Goal: Register for event/course

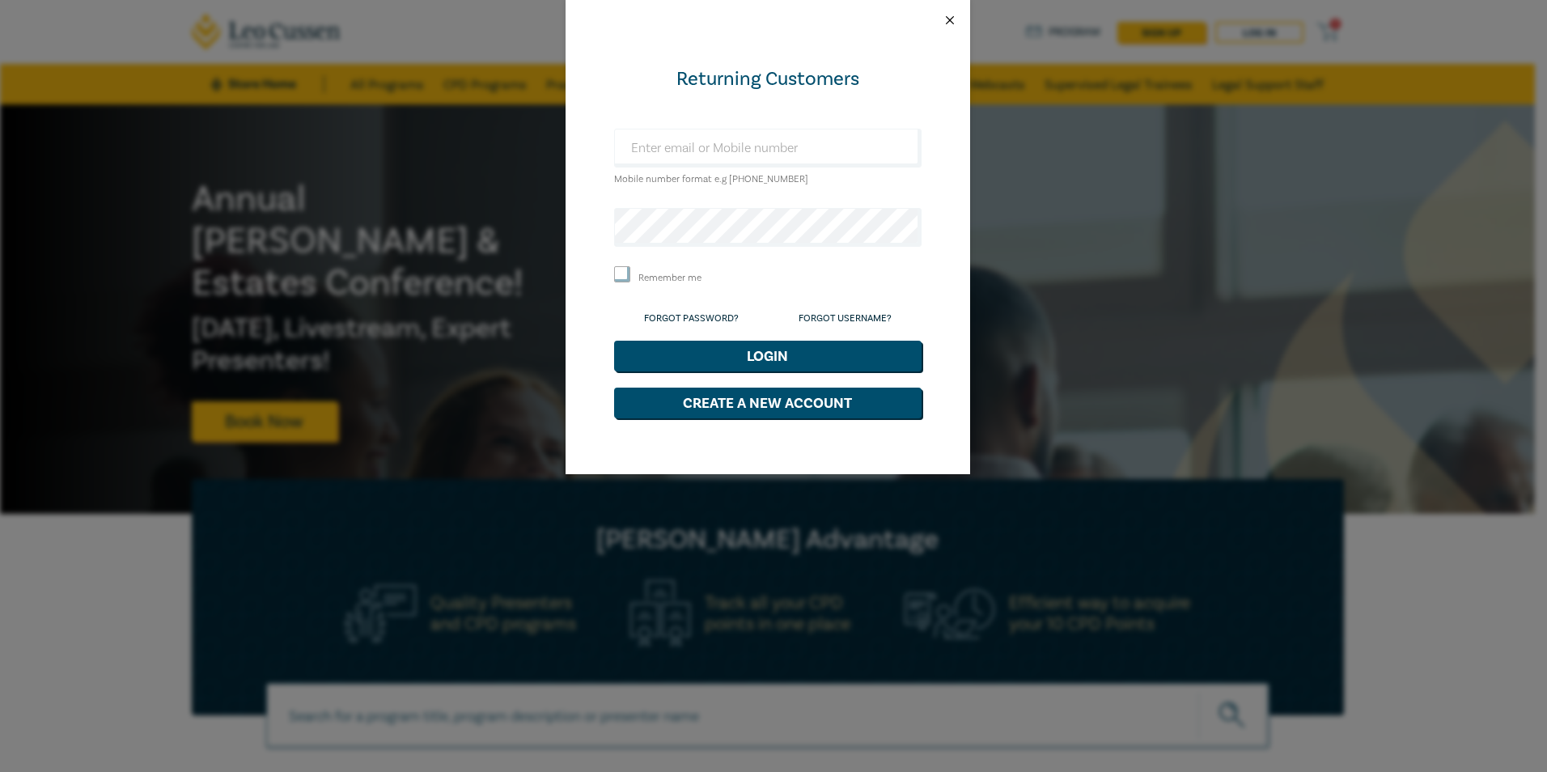
click at [946, 18] on button "Close" at bounding box center [949, 20] width 15 height 15
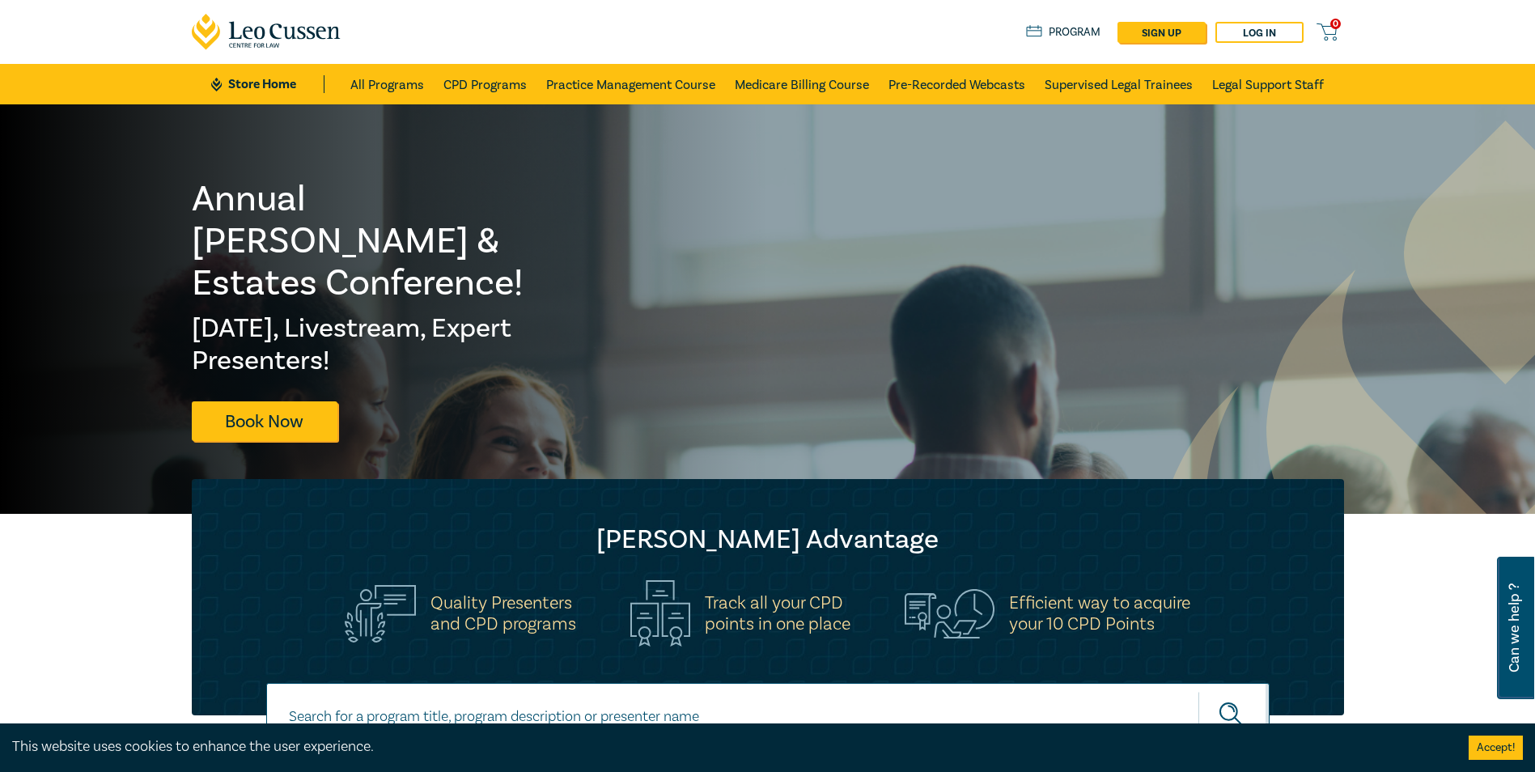
click at [338, 312] on h2 "[DATE], Livestream, Expert Presenters!" at bounding box center [373, 344] width 362 height 65
click at [300, 224] on h1 "Annual Wills & Estates Conference!" at bounding box center [373, 241] width 362 height 126
click at [293, 335] on h2 "Wed 13 Aug, Livestream, Expert Presenters!" at bounding box center [373, 344] width 362 height 65
click at [273, 409] on link "Book Now" at bounding box center [265, 421] width 146 height 40
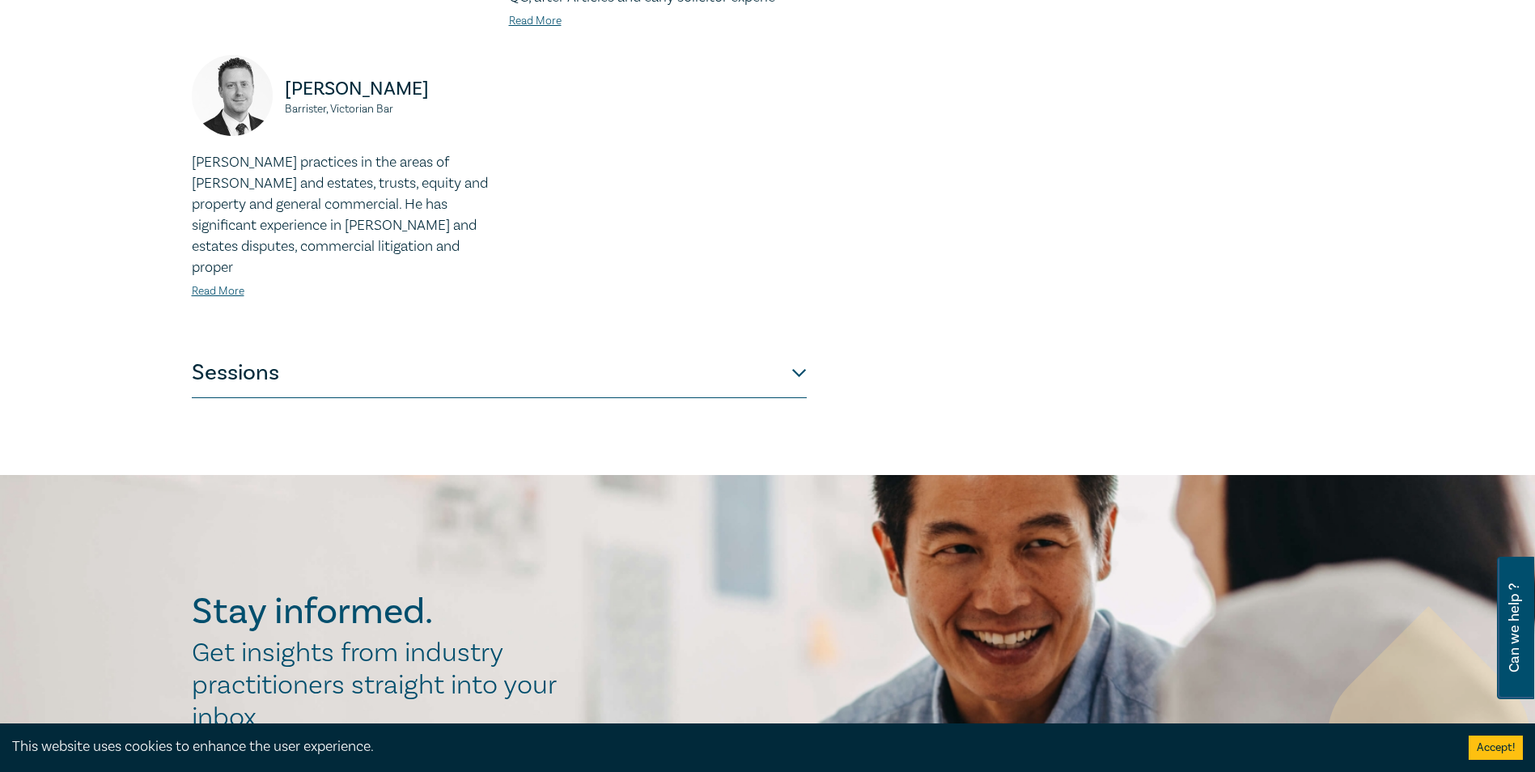
scroll to position [1456, 0]
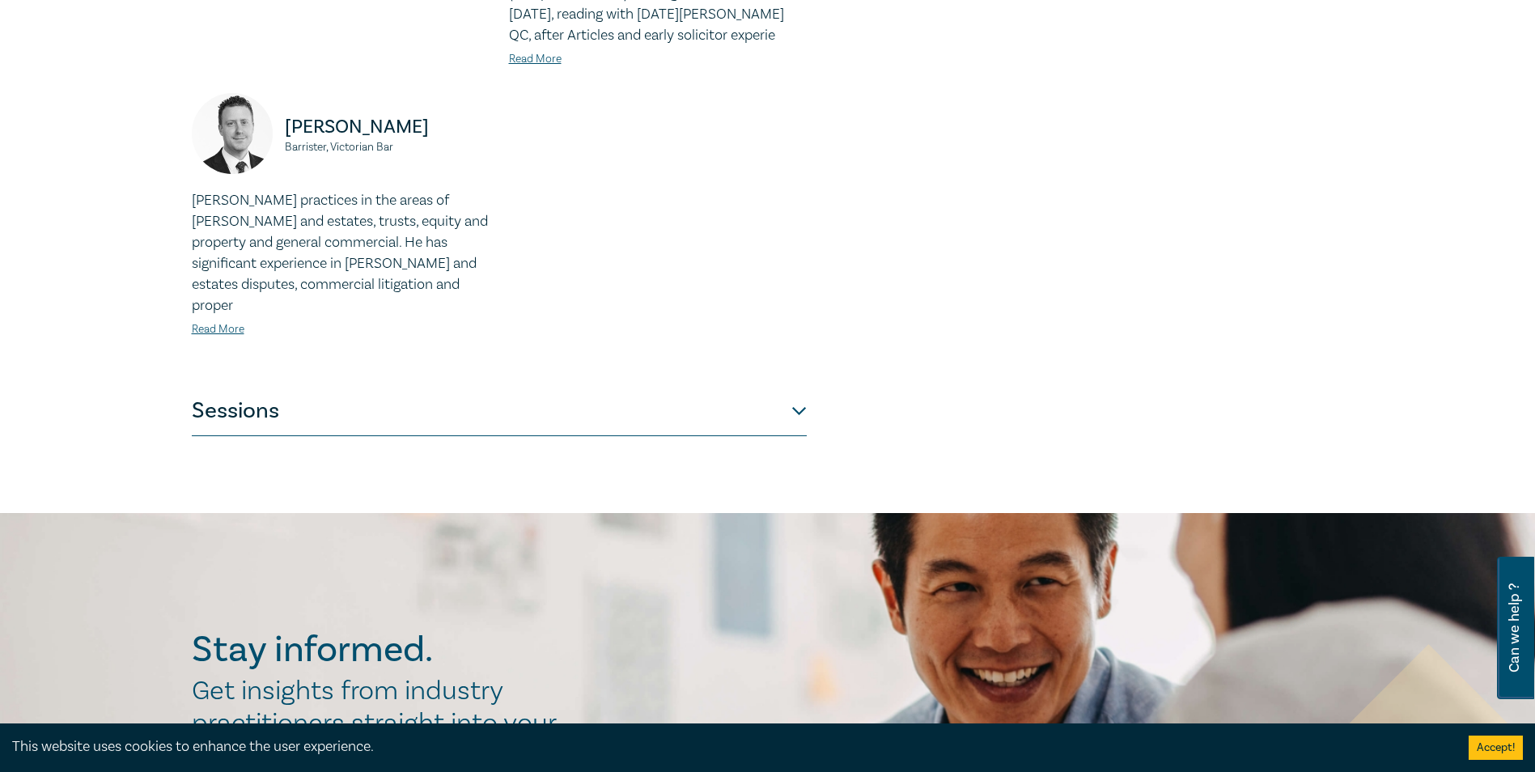
click at [797, 387] on button "Sessions" at bounding box center [499, 411] width 615 height 49
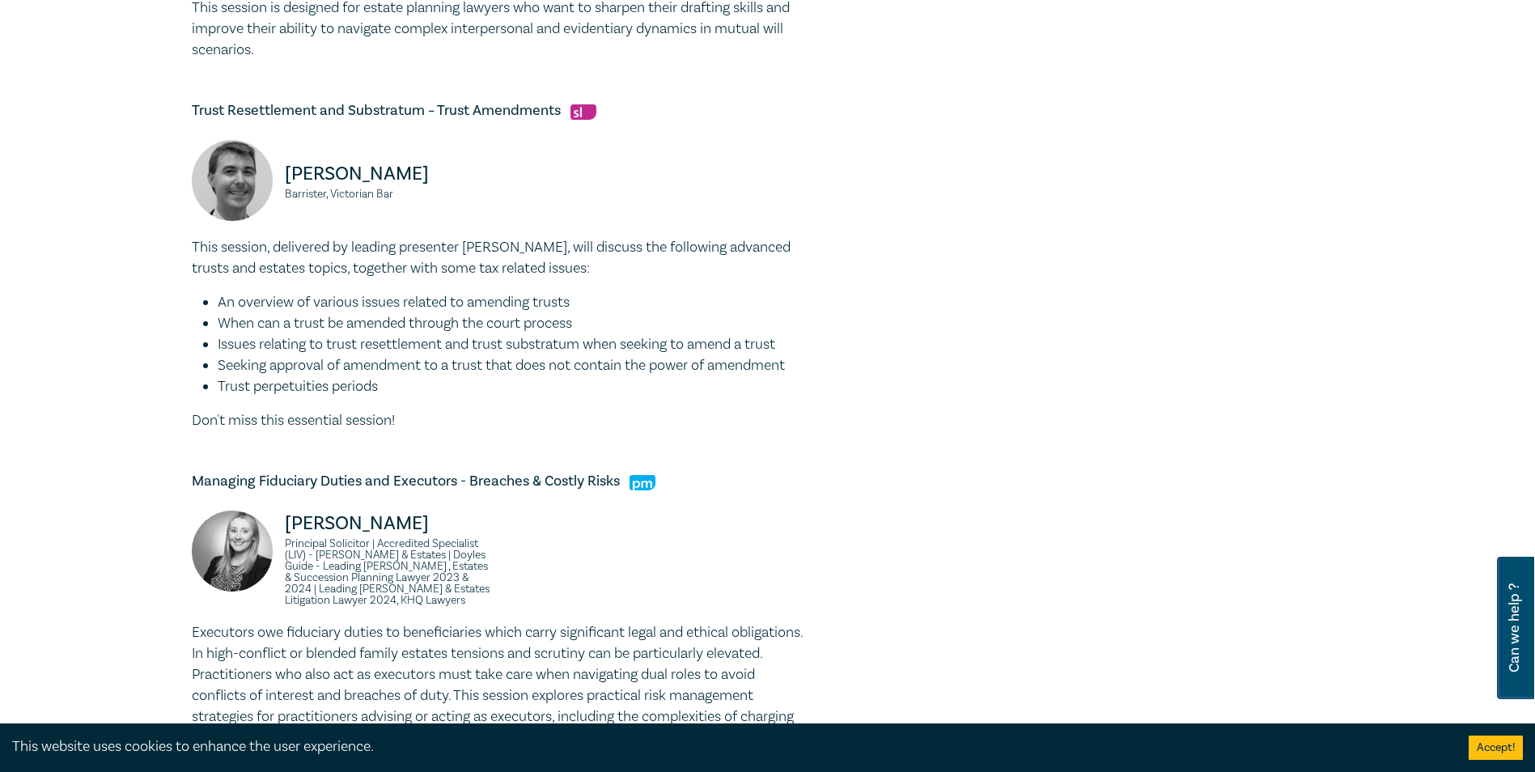
scroll to position [1618, 0]
